Goal: Transaction & Acquisition: Purchase product/service

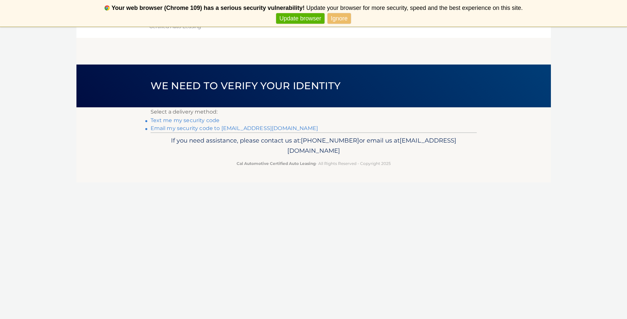
click at [197, 120] on link "Text me my security code" at bounding box center [184, 120] width 69 height 6
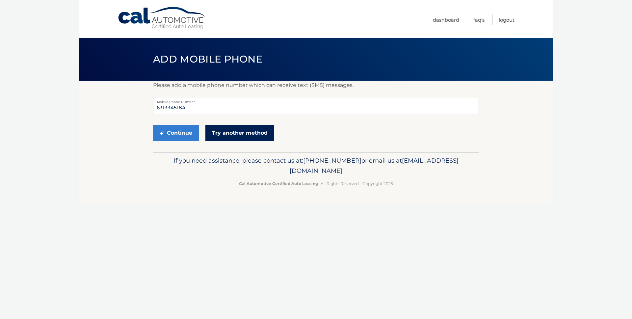
click at [227, 133] on link "Try another method" at bounding box center [239, 133] width 69 height 16
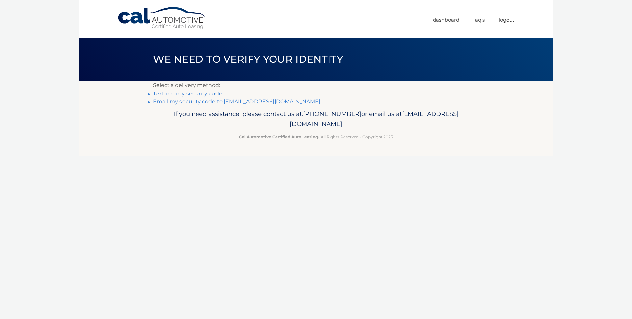
click at [180, 102] on link "Email my security code to [EMAIL_ADDRESS][DOMAIN_NAME]" at bounding box center [237, 101] width 168 height 6
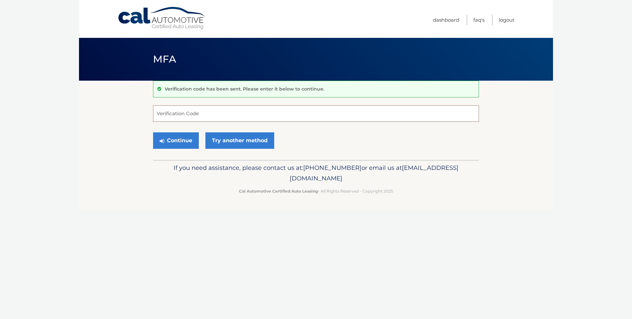
click at [167, 114] on input "Verification Code" at bounding box center [316, 113] width 326 height 16
paste input "986838"
type input "986838"
click at [178, 139] on button "Continue" at bounding box center [176, 140] width 46 height 16
click at [178, 140] on button "Continue" at bounding box center [176, 140] width 46 height 16
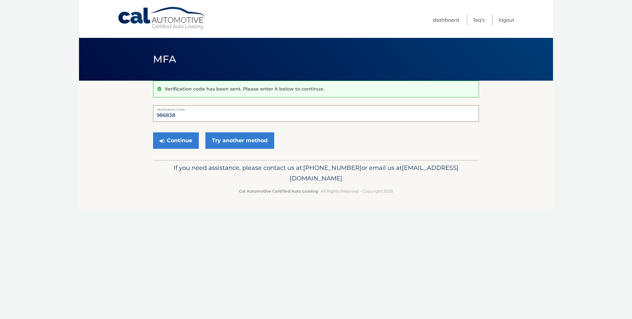
click at [175, 115] on input "986838" at bounding box center [316, 113] width 326 height 16
click at [191, 143] on button "Continue" at bounding box center [176, 140] width 46 height 16
click at [200, 115] on input "986838" at bounding box center [316, 113] width 326 height 16
drag, startPoint x: 181, startPoint y: 108, endPoint x: 130, endPoint y: 103, distance: 51.3
click at [130, 103] on section "Verification code has been sent. Please enter it below to continue. 986838 Veri…" at bounding box center [316, 120] width 474 height 79
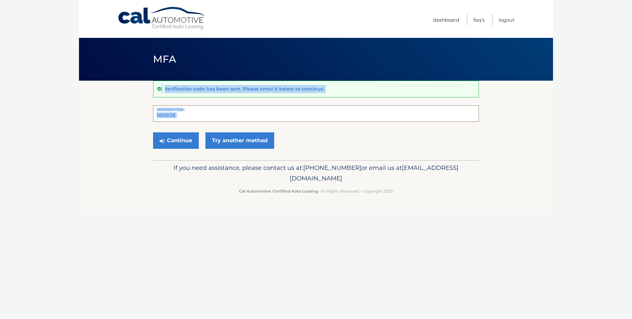
click at [183, 116] on input "986838" at bounding box center [316, 113] width 326 height 16
drag, startPoint x: 181, startPoint y: 115, endPoint x: 140, endPoint y: 112, distance: 40.6
click at [140, 112] on section "Verification code has been sent. Please enter it below to continue. 986838 Veri…" at bounding box center [316, 120] width 474 height 79
paste input "986838"
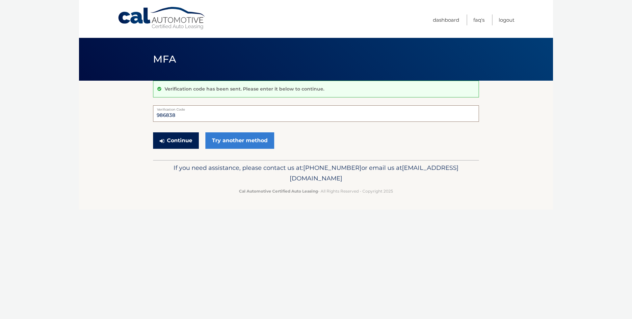
type input "986838"
click at [182, 141] on button "Continue" at bounding box center [176, 140] width 46 height 16
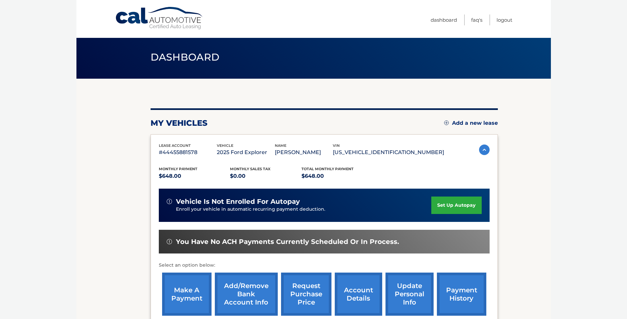
scroll to position [33, 0]
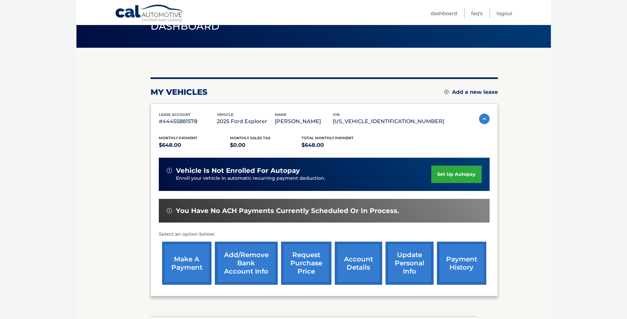
drag, startPoint x: 180, startPoint y: 264, endPoint x: 210, endPoint y: 267, distance: 30.4
click at [180, 265] on link "make a payment" at bounding box center [186, 263] width 49 height 43
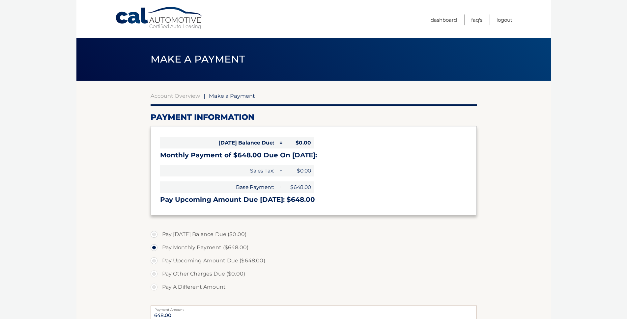
select select "N2MzYjhiNTktOGYzMS00M2Y4LTg3ODgtY2E0M2JjODkxOTgy"
click at [207, 261] on label "Pay Upcoming Amount Due ($648.00)" at bounding box center [313, 260] width 326 height 13
click at [160, 261] on input "Pay Upcoming Amount Due ($648.00)" at bounding box center [156, 259] width 7 height 11
radio input "true"
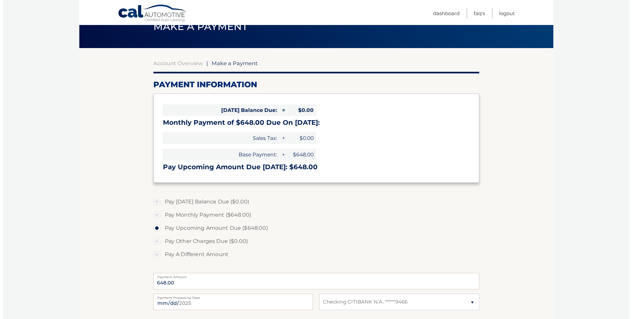
scroll to position [99, 0]
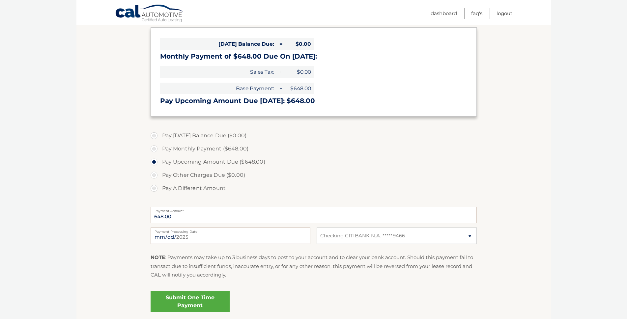
click at [200, 303] on link "Submit One Time Payment" at bounding box center [189, 301] width 79 height 21
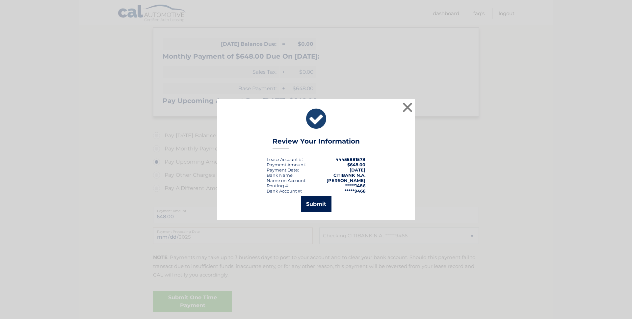
click at [314, 203] on button "Submit" at bounding box center [316, 204] width 31 height 16
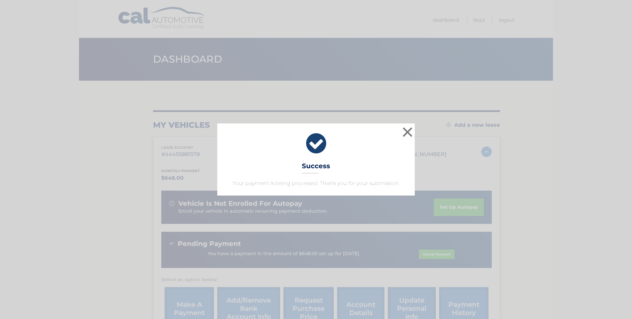
click at [415, 162] on div "× Success Your payment is being processed. Thank you for your submission." at bounding box center [316, 159] width 198 height 72
click at [405, 125] on button "×" at bounding box center [407, 131] width 13 height 13
